Goal: Task Accomplishment & Management: Complete application form

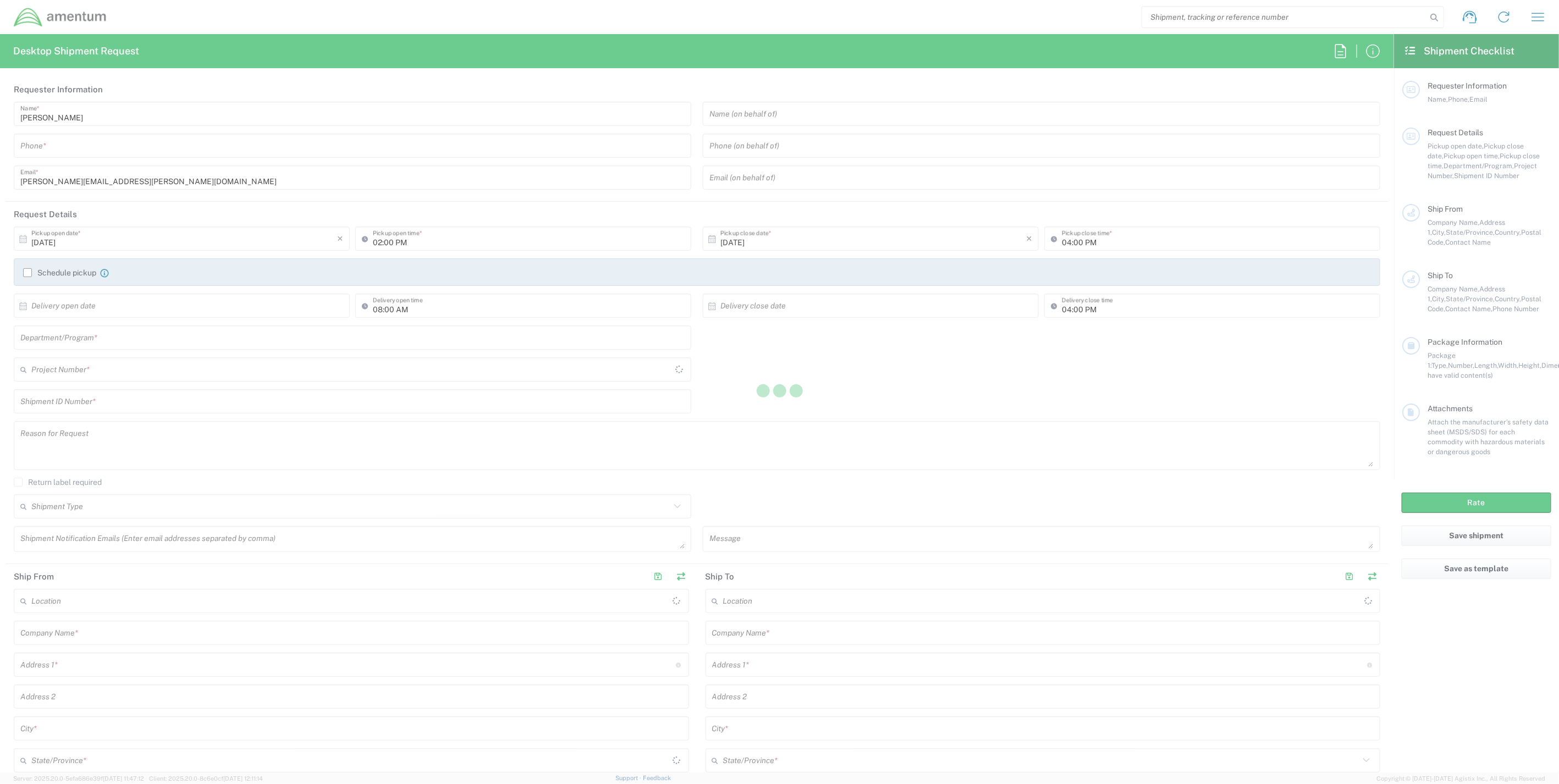
type input "[GEOGRAPHIC_DATA]"
type input "United States"
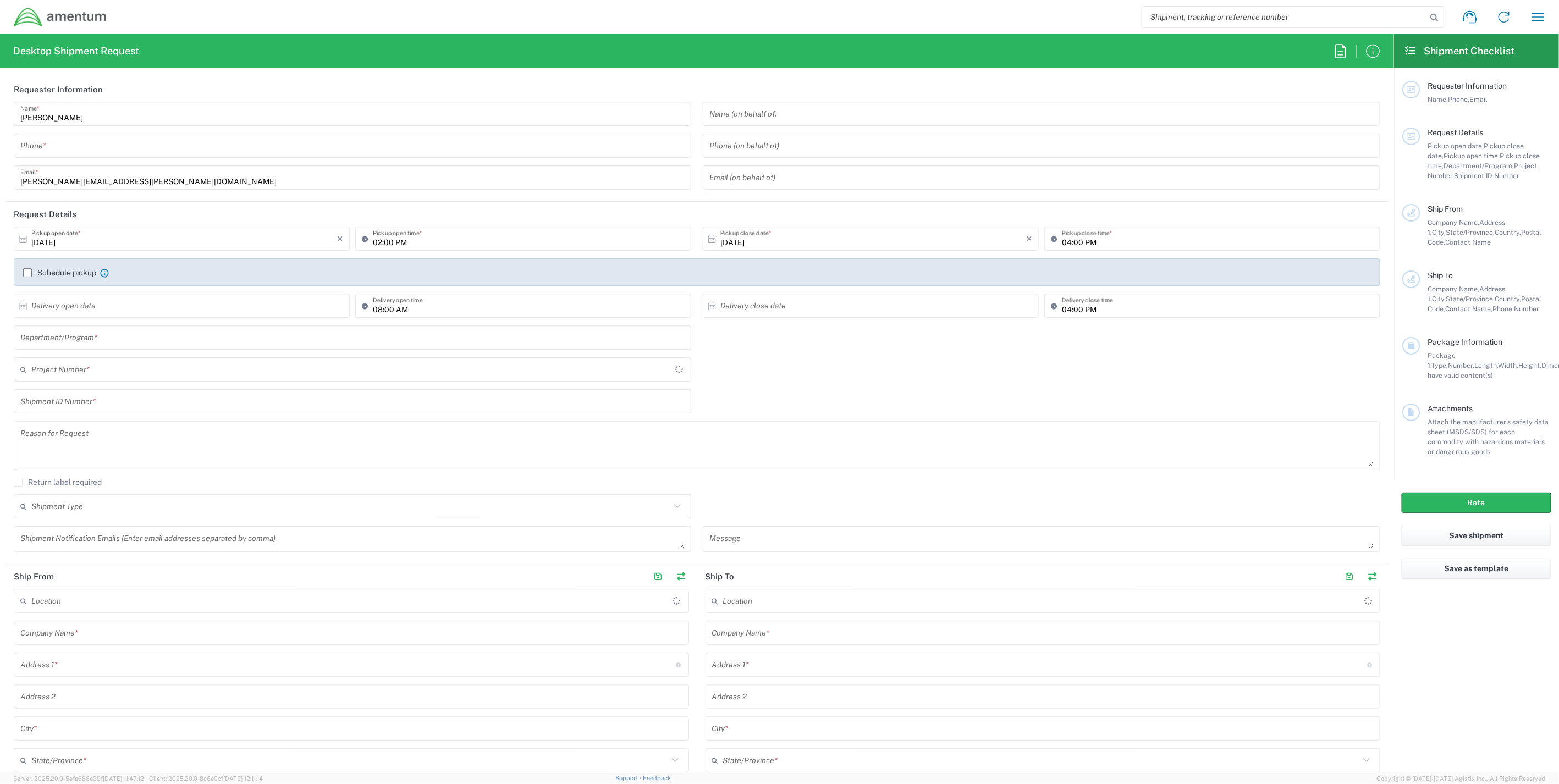
type input "IT - Support"
click at [139, 372] on input "text" at bounding box center [351, 369] width 639 height 19
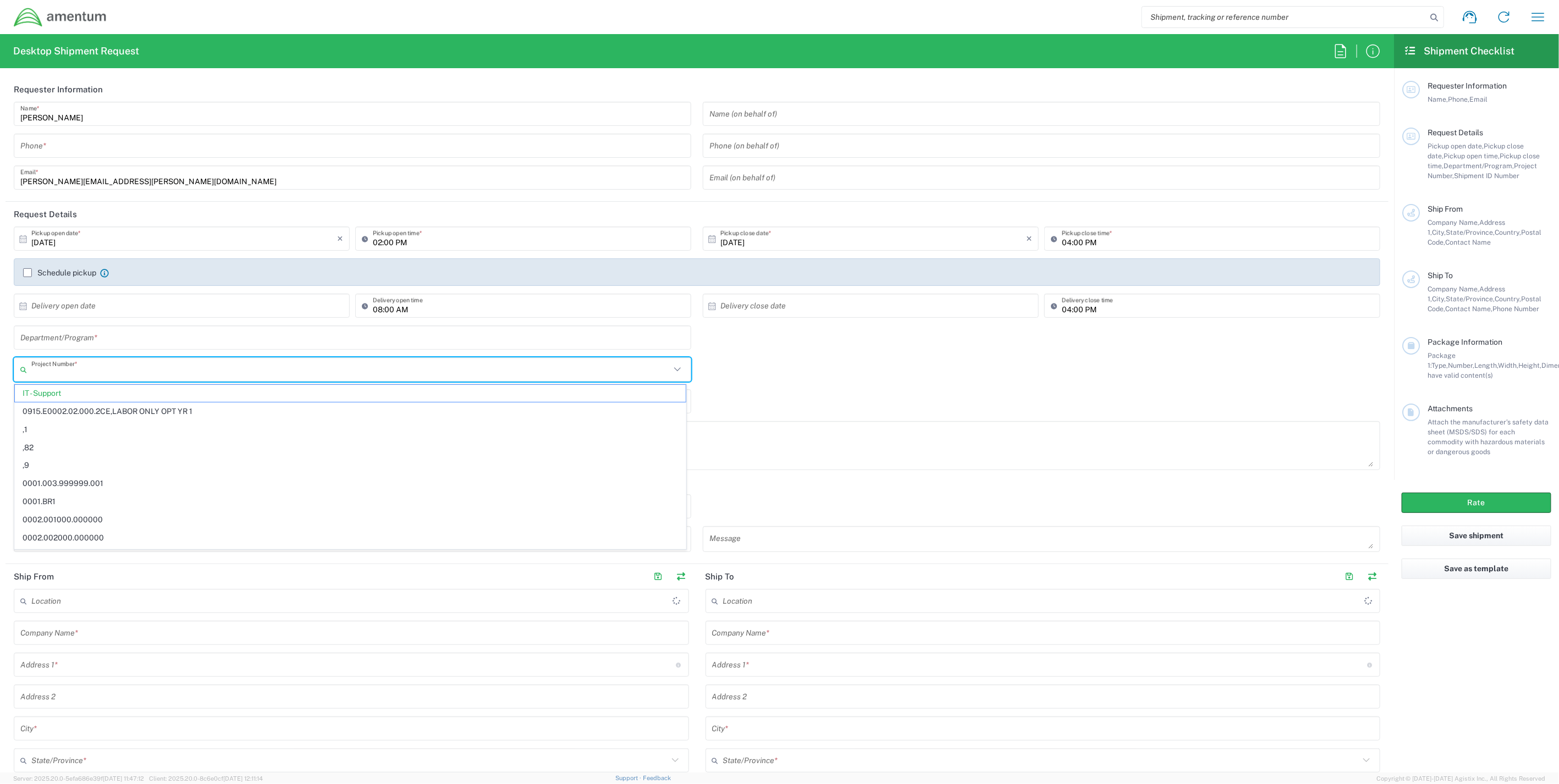
paste input "OVHD.600537.00PMO"
type input "OVHD.600537.00PMO"
drag, startPoint x: 143, startPoint y: 374, endPoint x: -79, endPoint y: 364, distance: 222.2
click at [0, 364] on html "Shipment request Shipment tracking Shipment estimator Desktop shipment request …" at bounding box center [780, 392] width 1559 height 784
paste input "4729.CTRALL.BX.0000.ACTM.NLBRO"
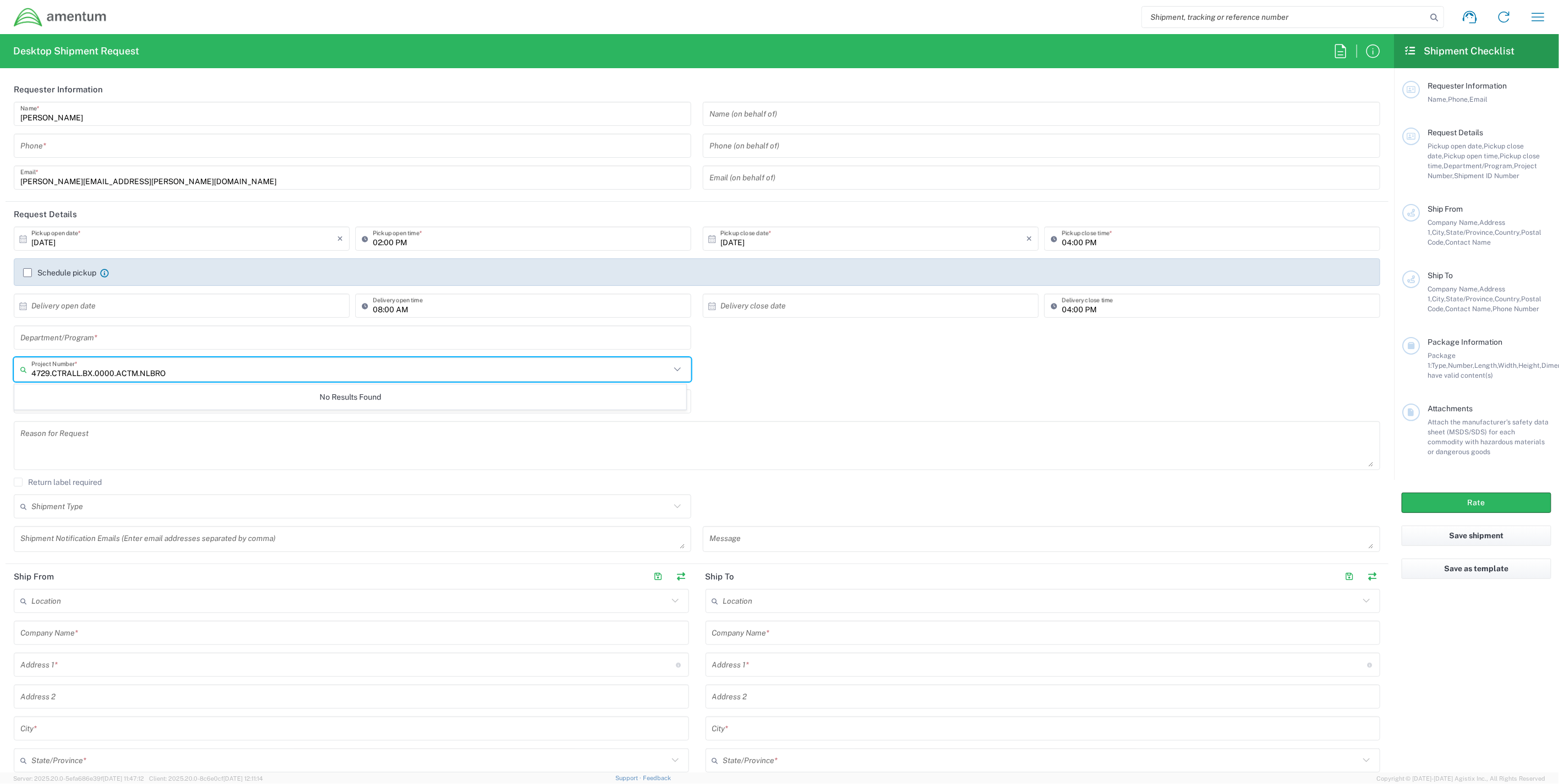
type input "4729.CTRALL.BX.0000.ACTM.NLBRO"
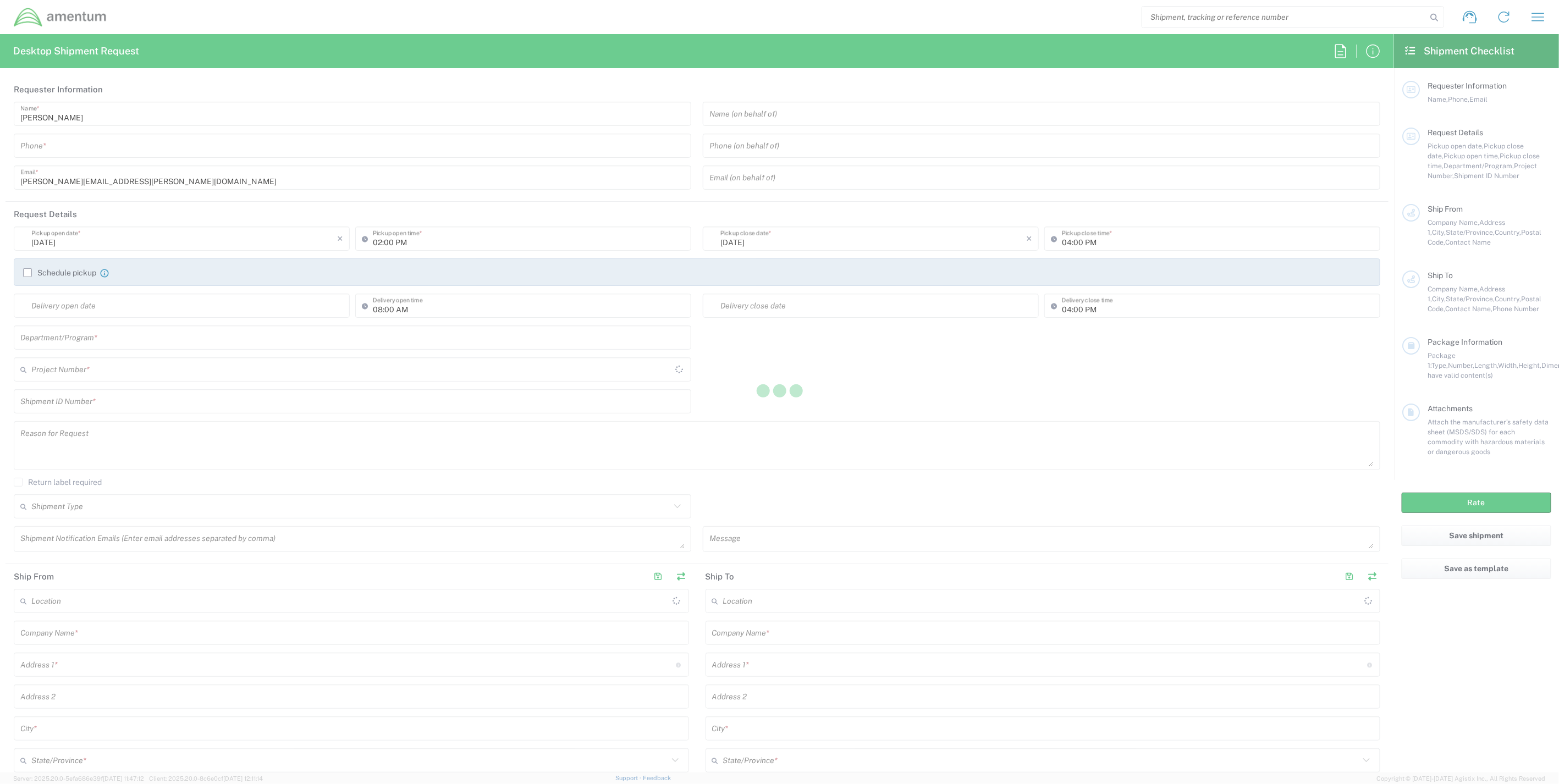
type input "United States"
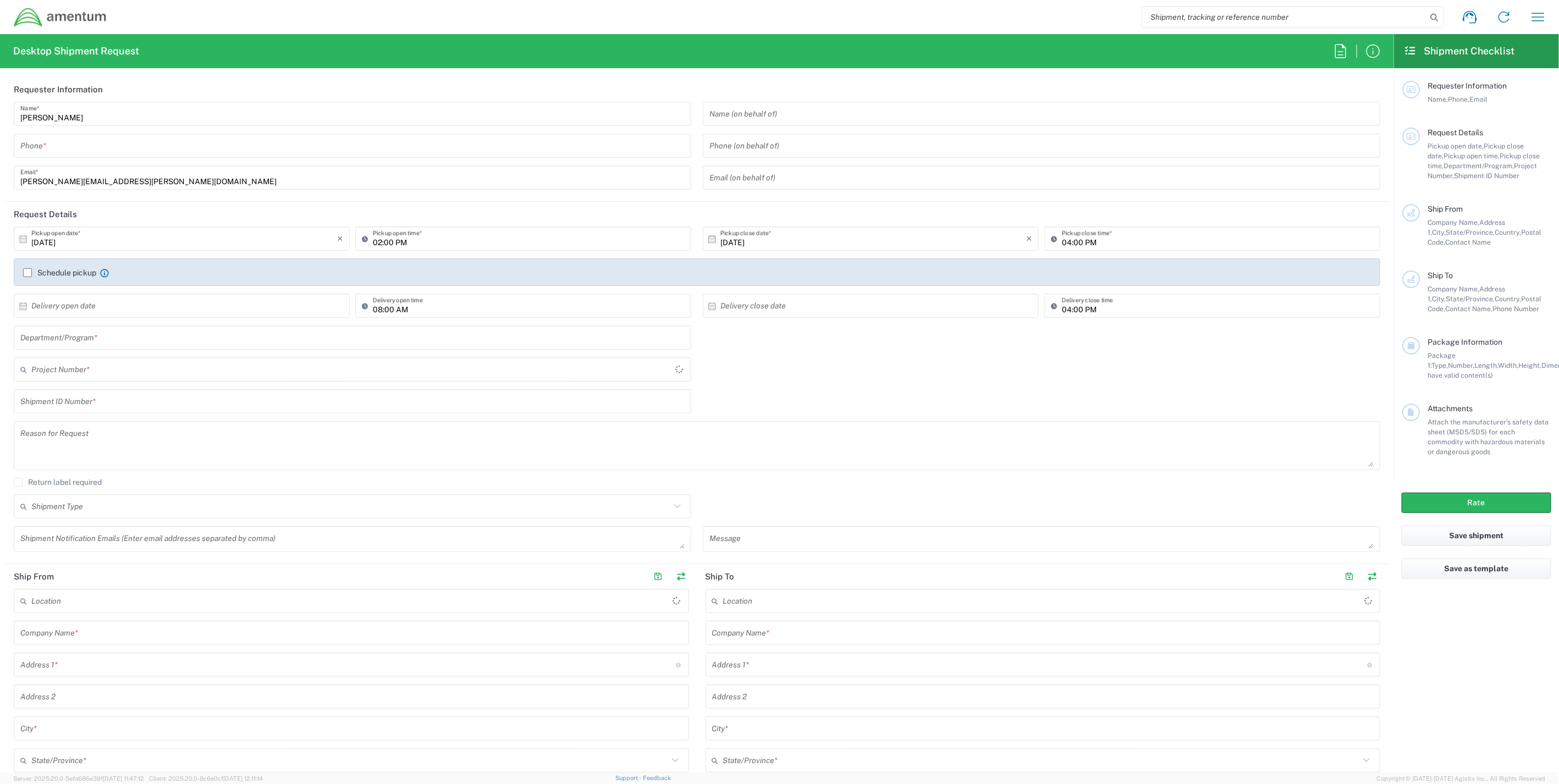
type input "IT - Support"
click at [130, 368] on input "text" at bounding box center [351, 369] width 639 height 19
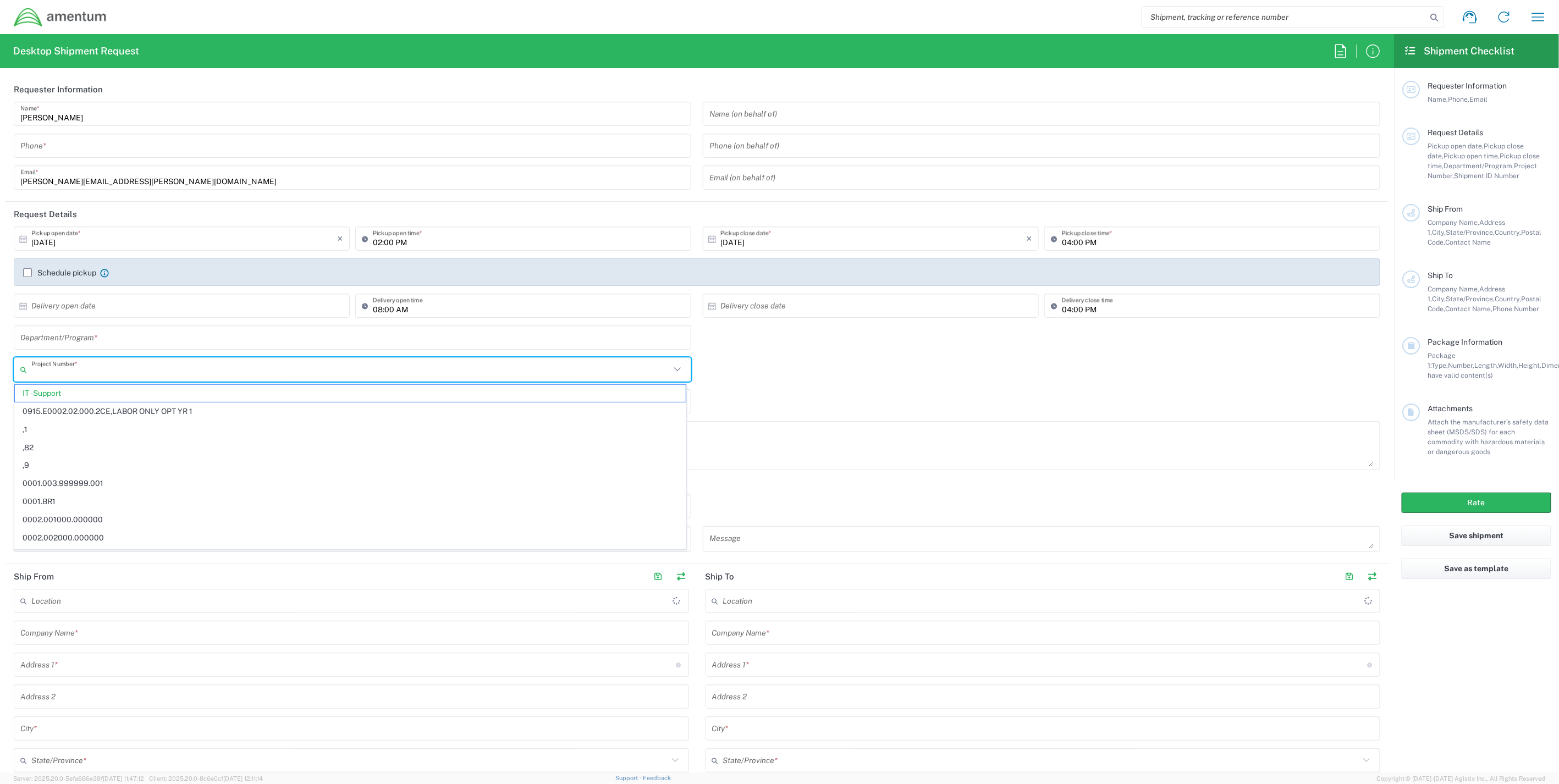
paste input "4729.CTRALL.BX.0000.ACTM.NLBRO"
type input "4729.CTRALL.BX.0000.ACTM.NLBRO"
